Goal: Information Seeking & Learning: Check status

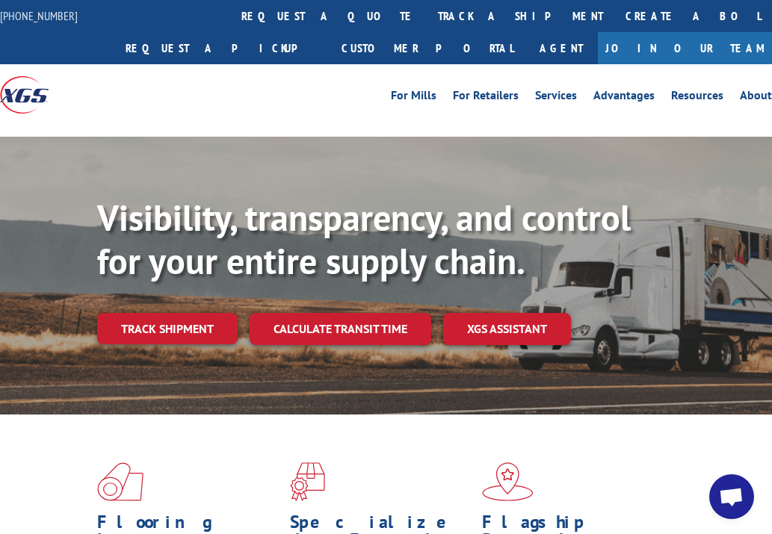
click at [427, 12] on link "track a shipment" at bounding box center [520, 16] width 187 height 32
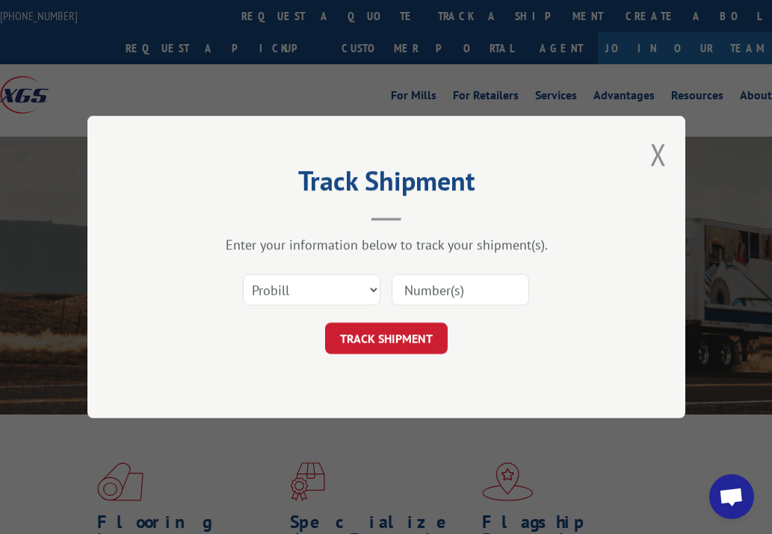
click at [475, 289] on input at bounding box center [459, 289] width 137 height 31
paste input "17349177 17349178 17349178 17059318 17059317 17059309 17349172 17349180 1734918…"
type input "17349177 17349178 17349178 17059318 17059317 17059309 17349172 17349180 1734918…"
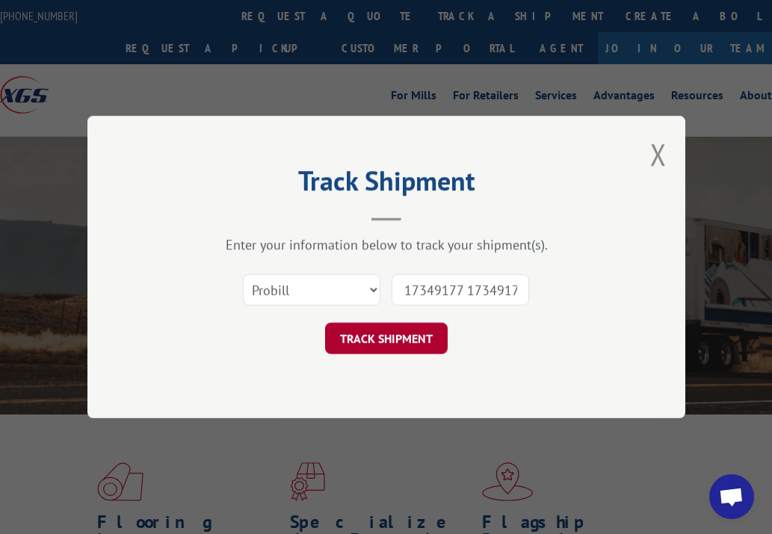
click at [384, 338] on button "TRACK SHIPMENT" at bounding box center [386, 338] width 123 height 31
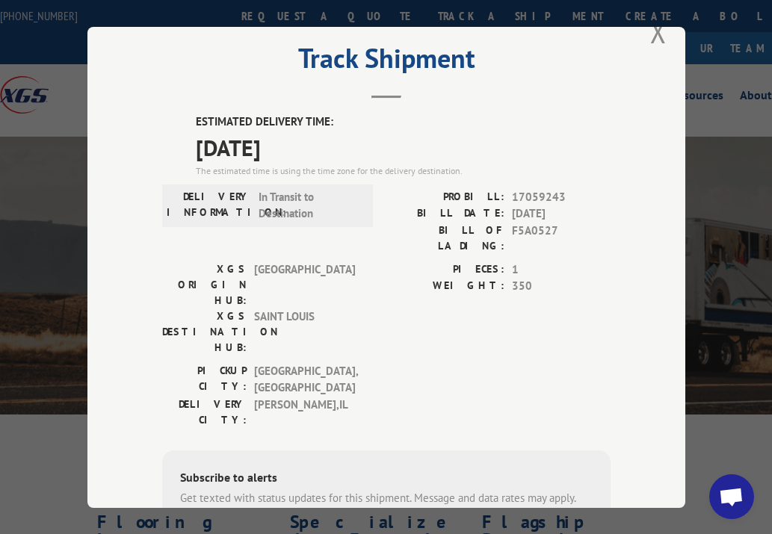
scroll to position [21, 0]
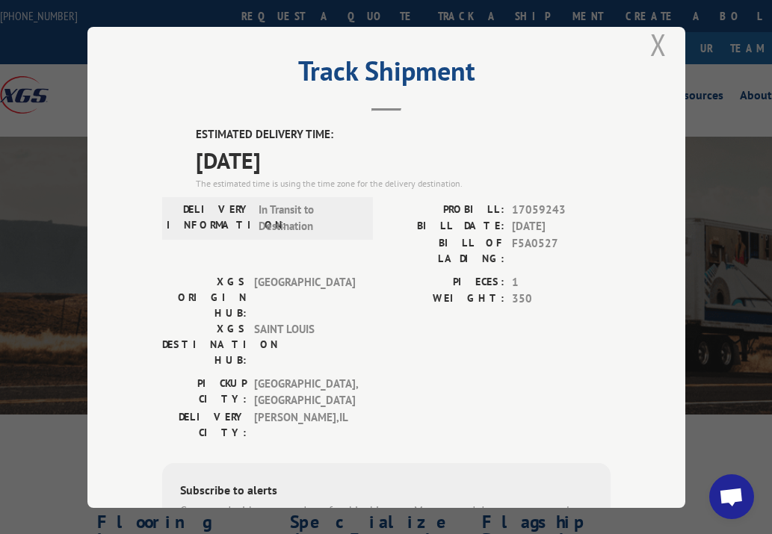
click at [657, 43] on button "Close modal" at bounding box center [658, 45] width 16 height 40
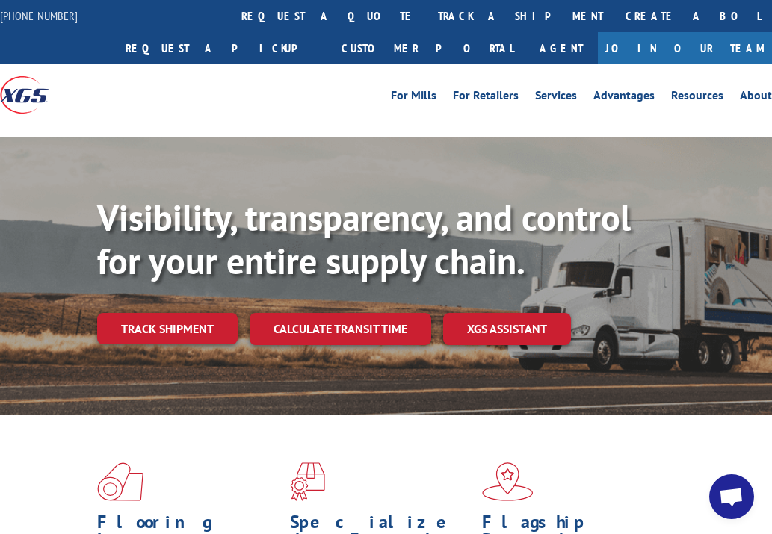
click at [427, 6] on link "track a shipment" at bounding box center [520, 16] width 187 height 32
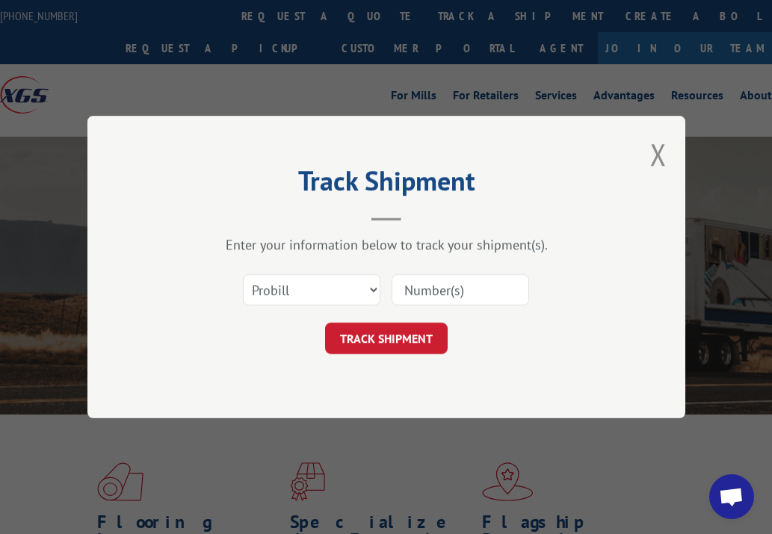
scroll to position [0, 0]
click at [477, 288] on input at bounding box center [459, 289] width 137 height 31
paste input "17059318 17059317 17059309 17349185 17349188 17349187 17349191"
type input "17059318 17059317 17059309 17349185 17349188 17349187 17349191"
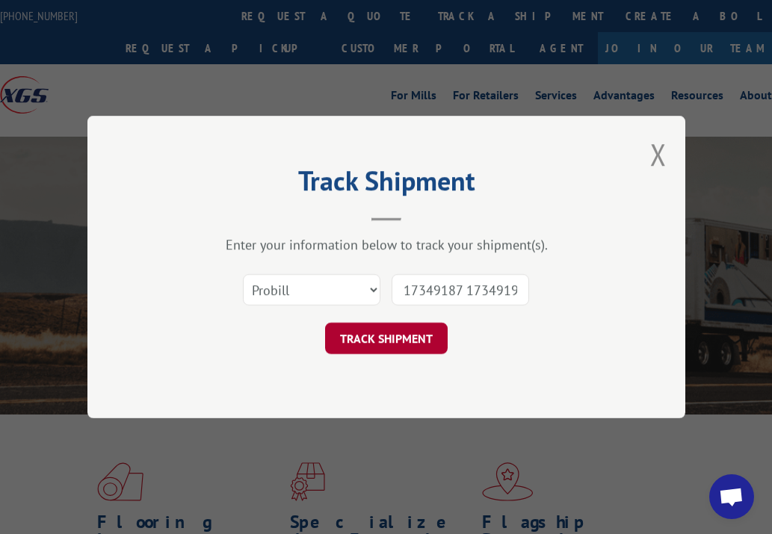
click at [418, 333] on button "TRACK SHIPMENT" at bounding box center [386, 338] width 123 height 31
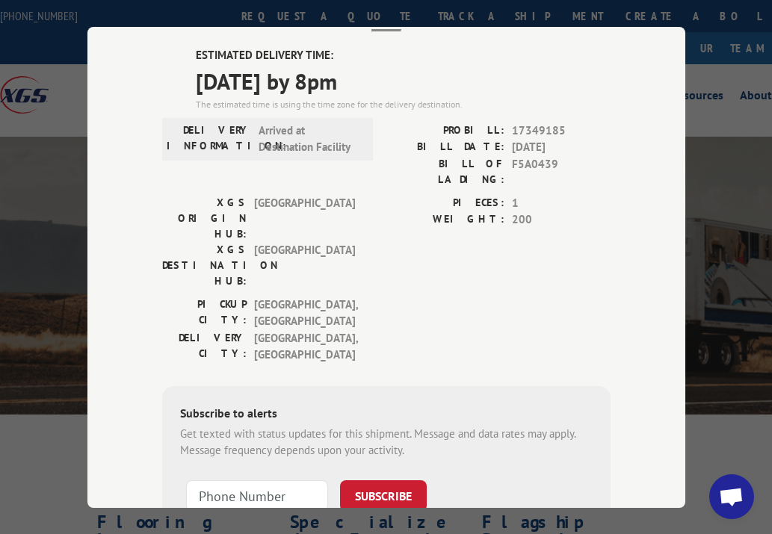
scroll to position [0, 0]
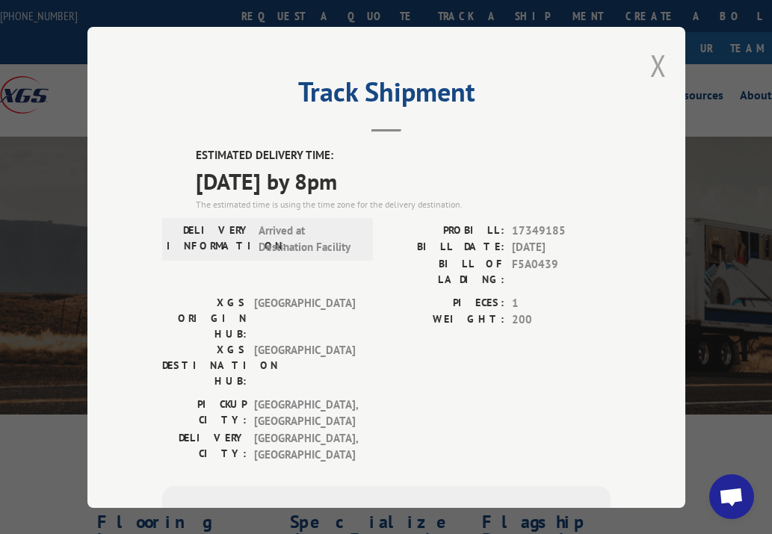
click at [657, 66] on button "Close modal" at bounding box center [658, 66] width 16 height 40
